Goal: Task Accomplishment & Management: Use online tool/utility

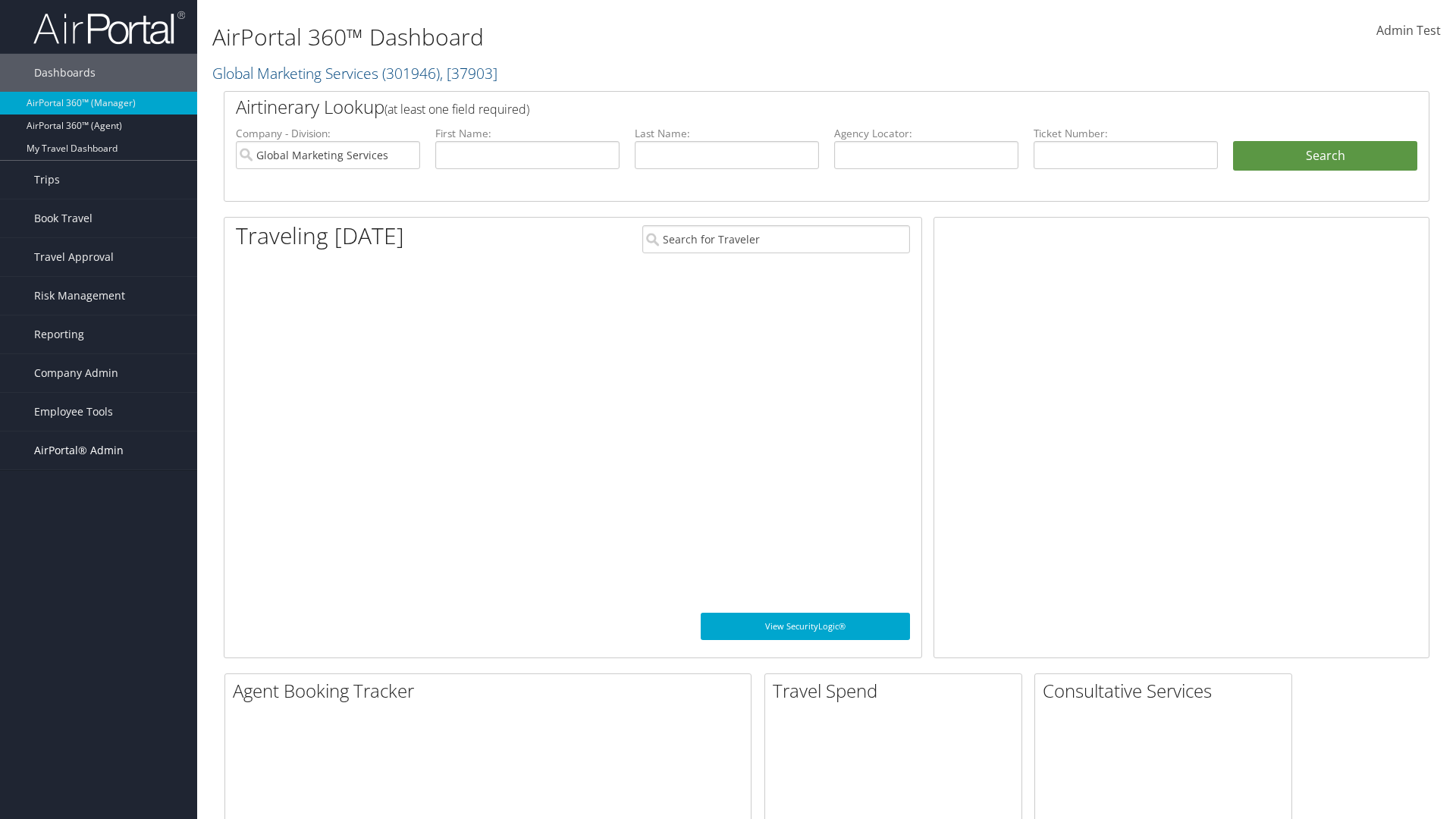
click at [99, 450] on span "AirPortal® Admin" at bounding box center [79, 450] width 90 height 38
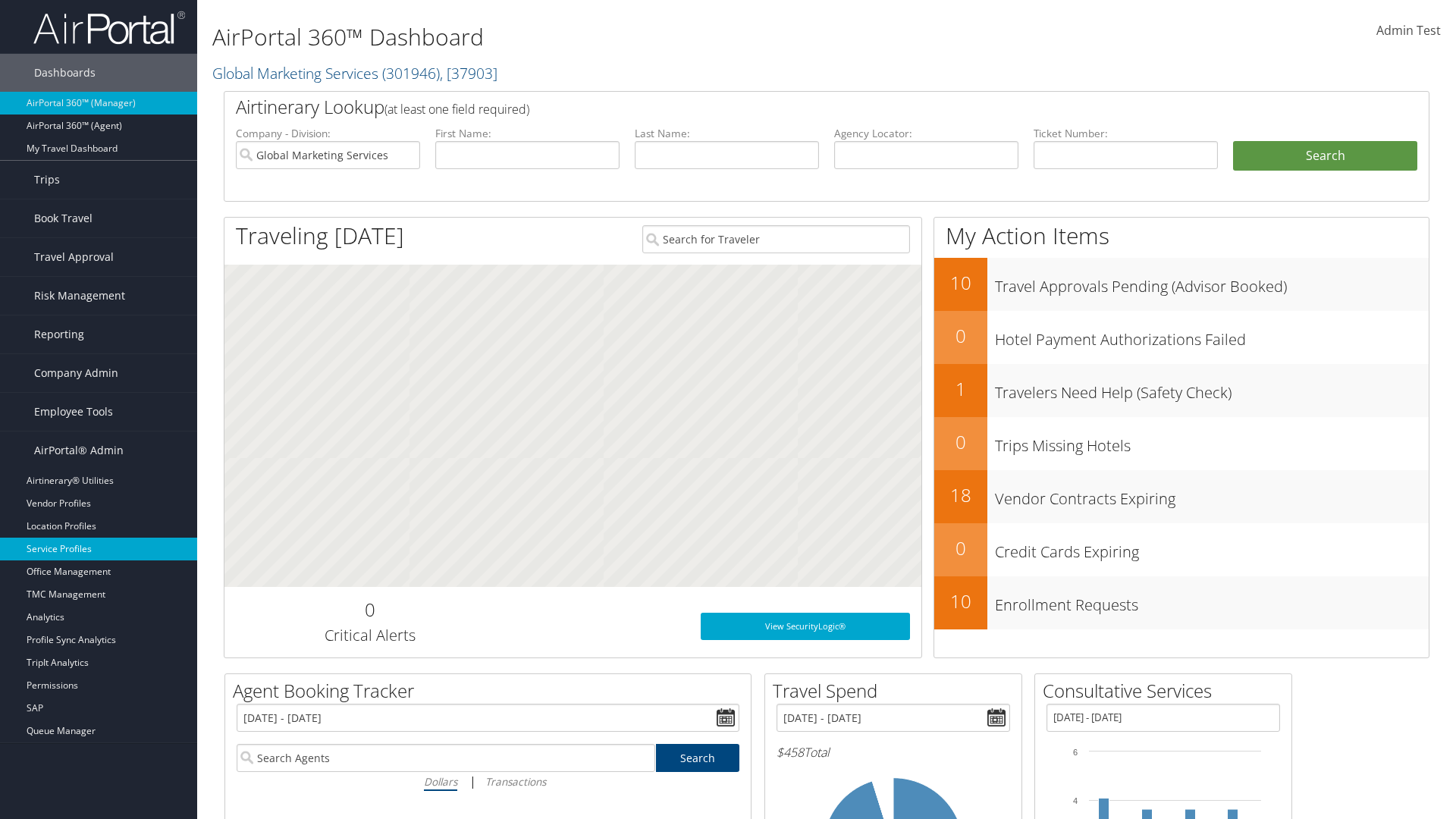
click at [99, 549] on link "Service Profiles" at bounding box center [98, 549] width 197 height 23
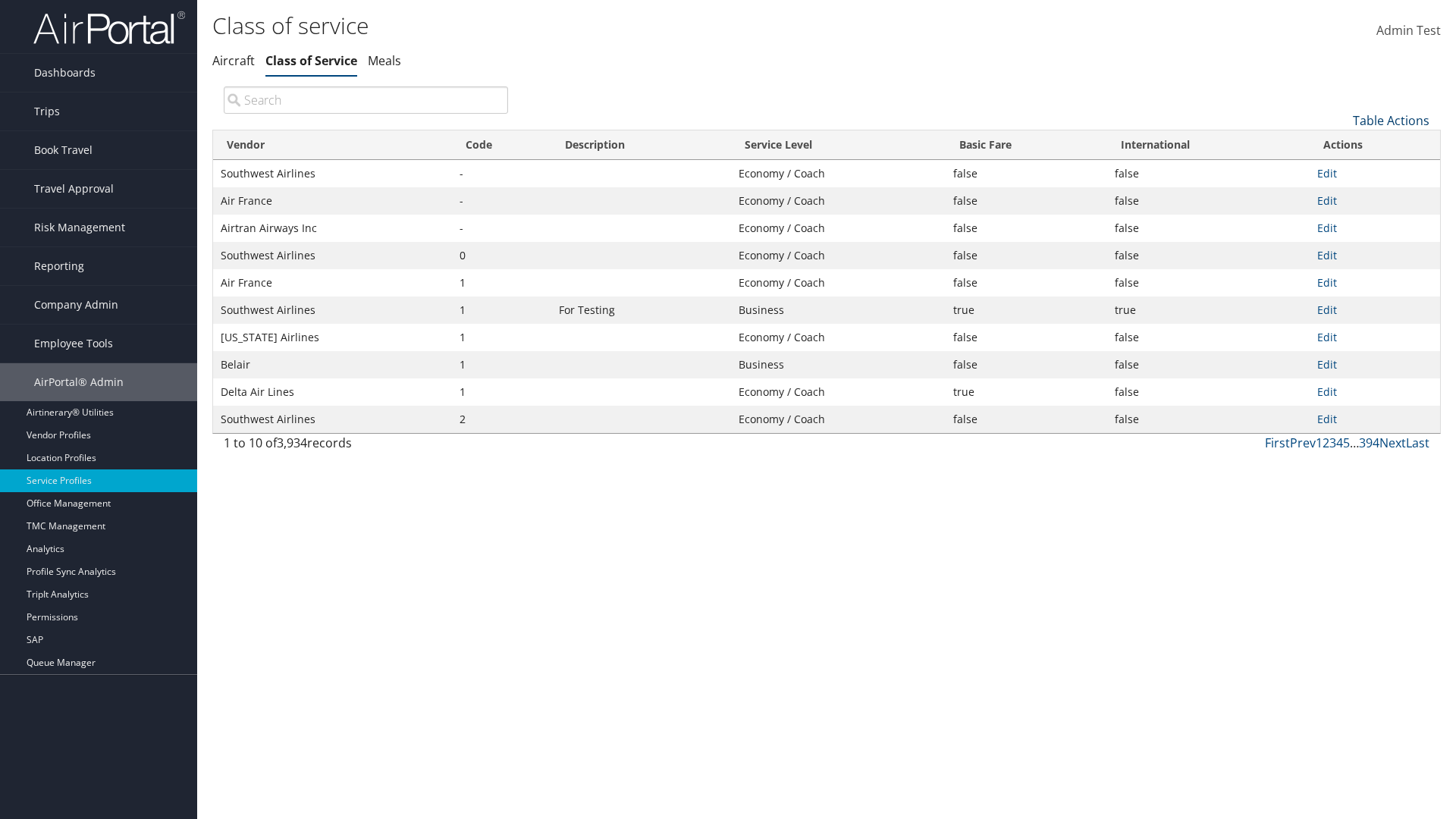
click at [1391, 120] on link "Table Actions" at bounding box center [1391, 120] width 77 height 16
click at [1340, 169] on link "Download Report" at bounding box center [1340, 170] width 199 height 26
click at [1391, 120] on link "Table Actions" at bounding box center [1391, 120] width 77 height 16
click at [1340, 145] on link "Vendor" at bounding box center [1340, 145] width 199 height 26
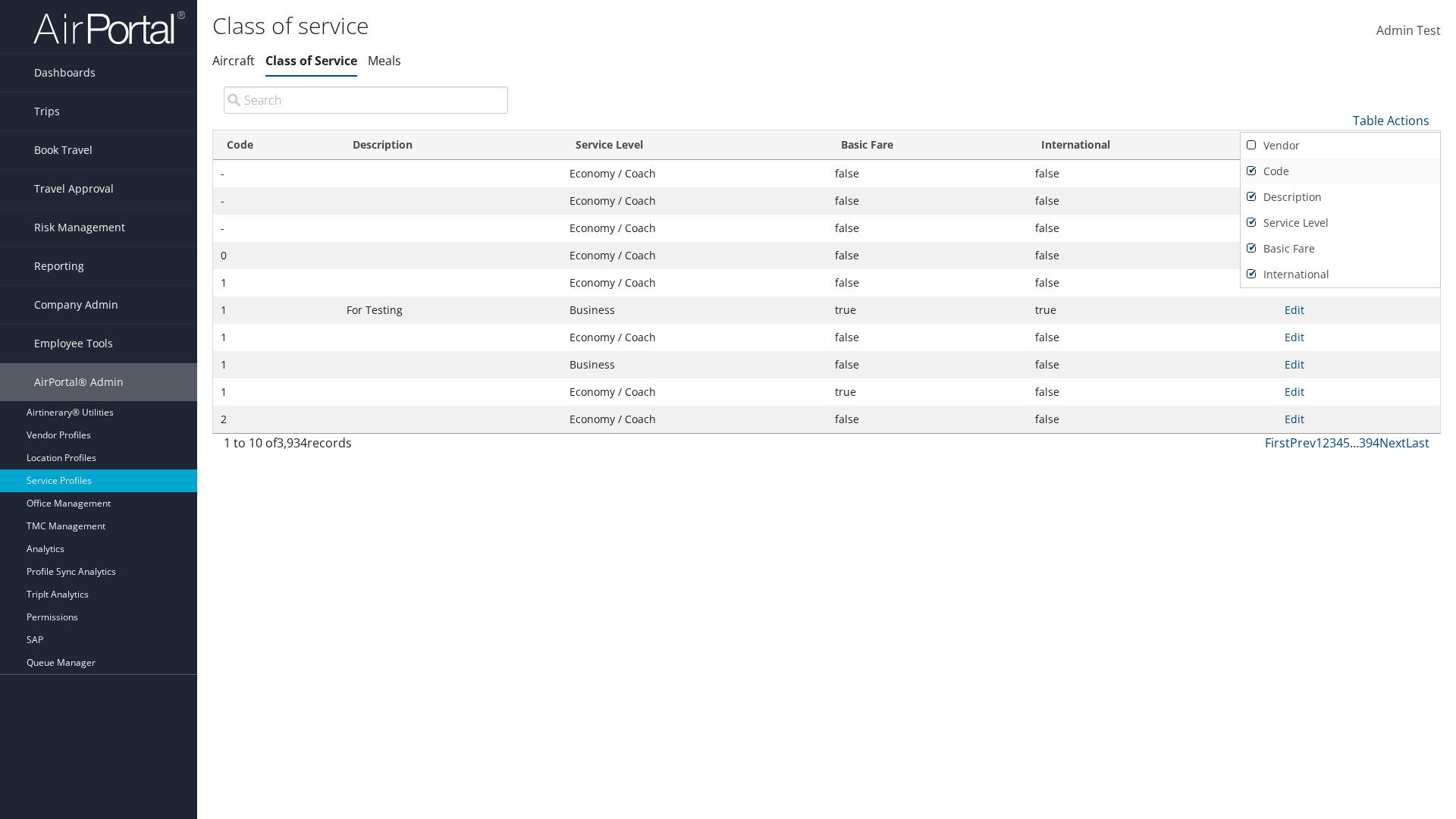
click at [1340, 171] on link "Code" at bounding box center [1340, 172] width 199 height 26
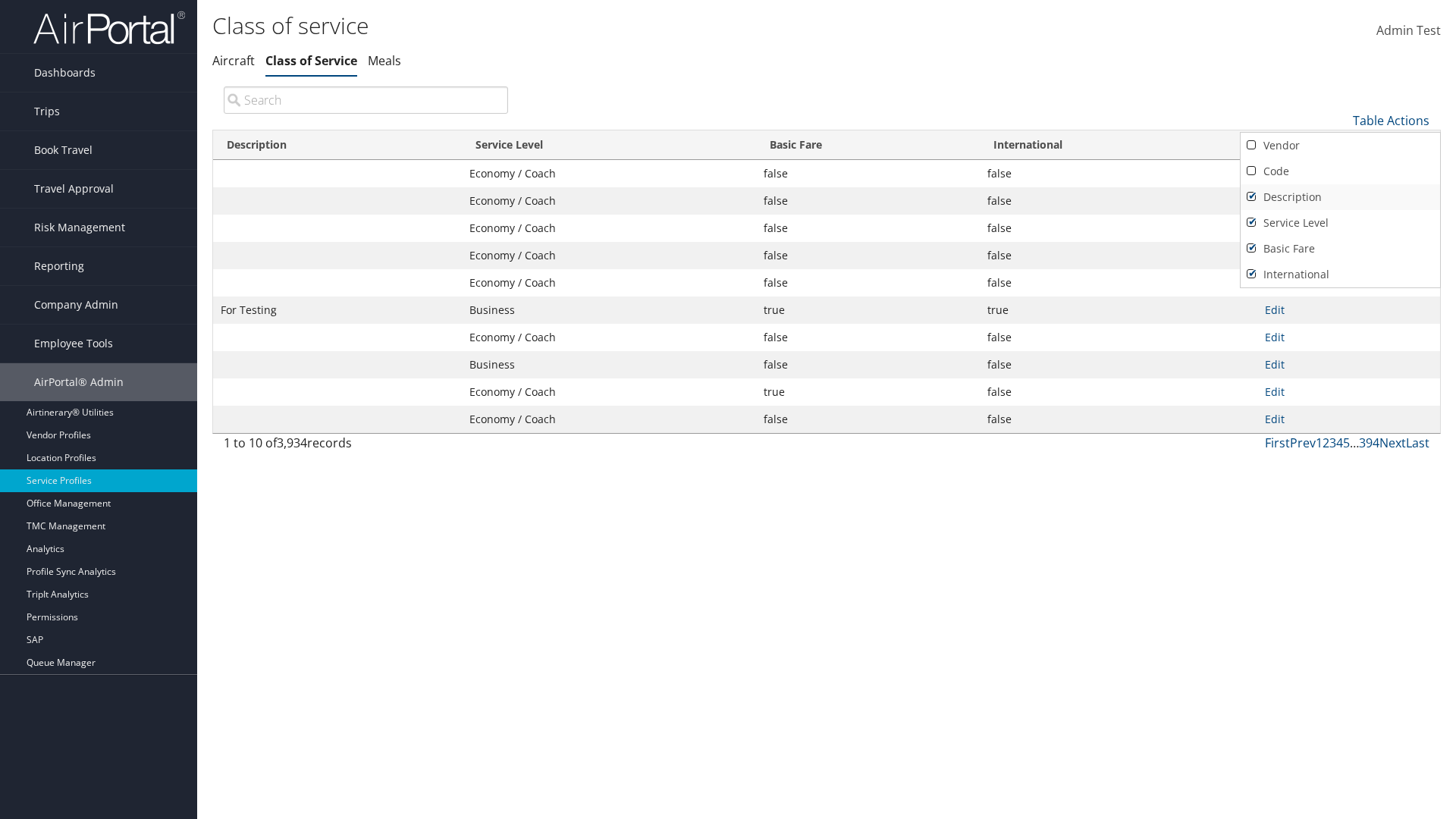
click at [1340, 196] on link "Description" at bounding box center [1340, 198] width 199 height 26
click at [1340, 222] on link "Service Level" at bounding box center [1340, 223] width 199 height 26
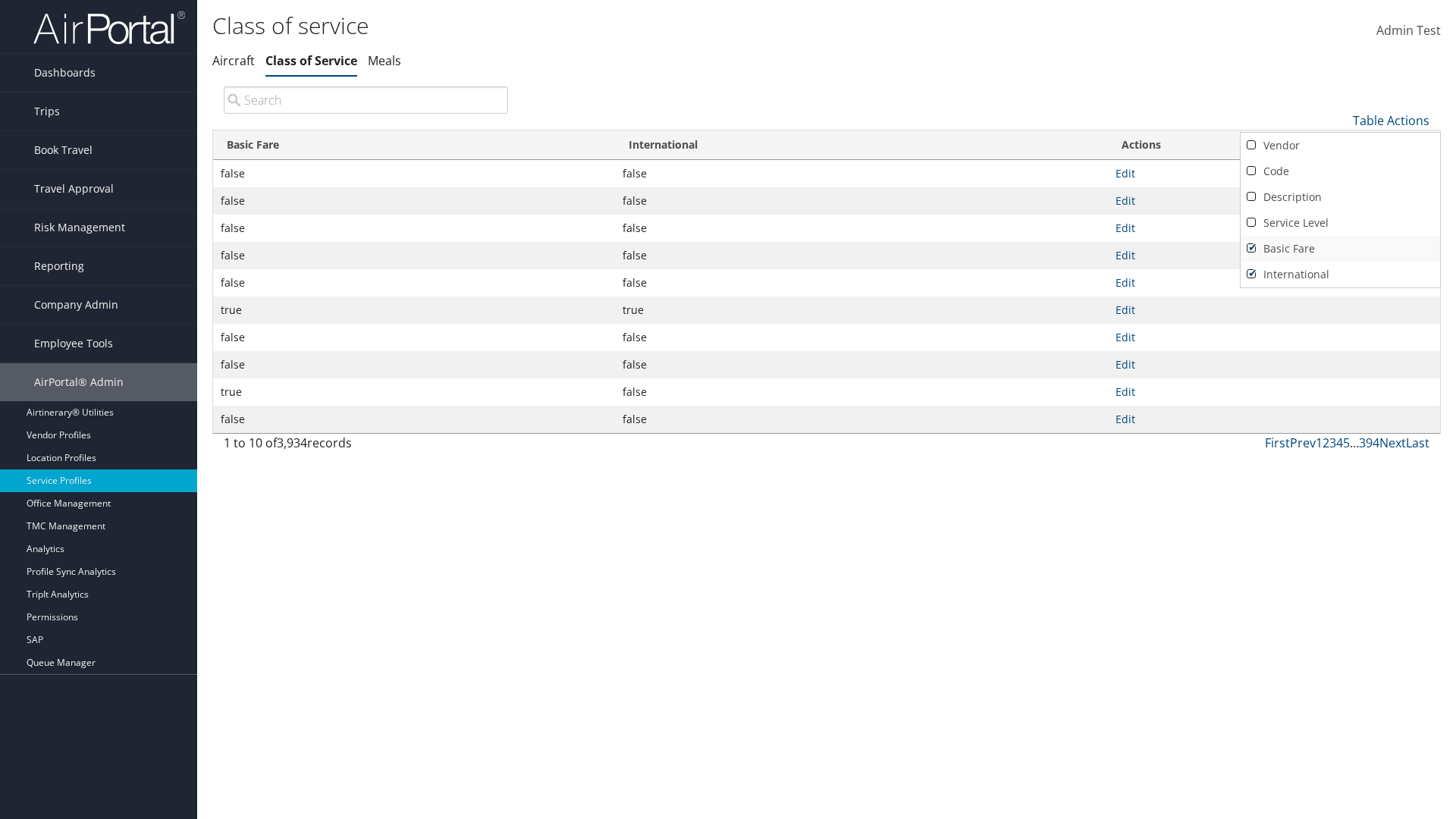
click at [1340, 248] on link "Basic Fare" at bounding box center [1340, 249] width 199 height 26
click at [1340, 274] on link "International" at bounding box center [1340, 275] width 199 height 26
click at [1340, 145] on link "Vendor" at bounding box center [1340, 145] width 199 height 26
